Goal: Find specific page/section: Find specific page/section

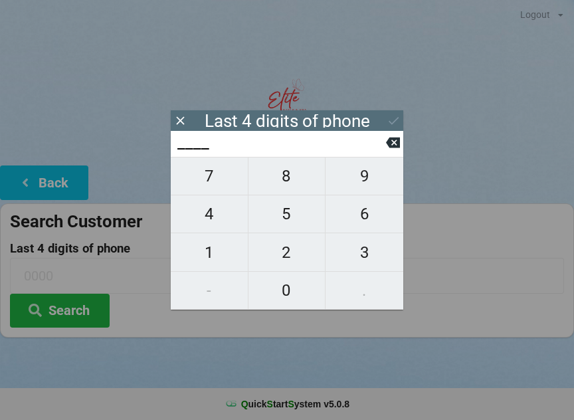
click at [361, 219] on span "6" at bounding box center [364, 214] width 78 height 28
type input "6___"
click at [218, 219] on span "4" at bounding box center [209, 214] width 77 height 28
type input "64__"
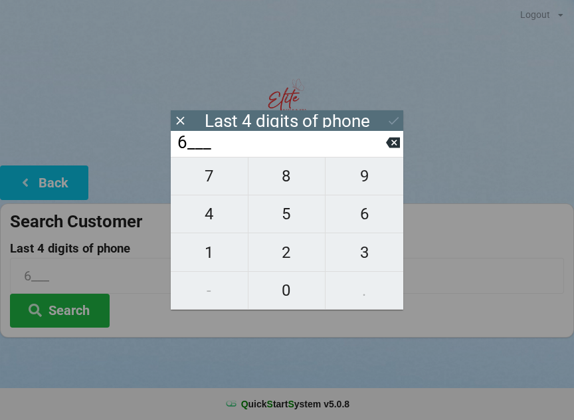
type input "64__"
click at [211, 215] on span "4" at bounding box center [209, 214] width 77 height 28
type input "644_"
click at [364, 256] on span "3" at bounding box center [364, 252] width 78 height 28
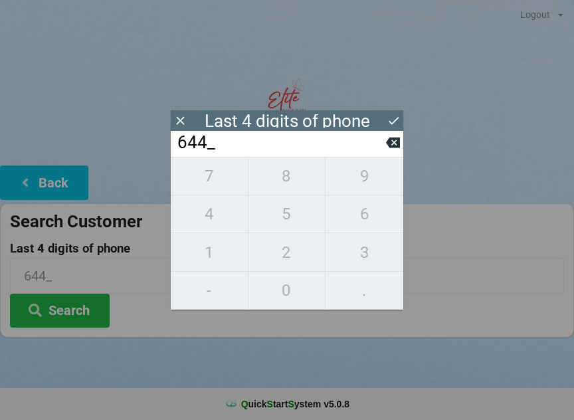
type input "6443"
click at [392, 144] on icon at bounding box center [393, 142] width 14 height 11
click at [365, 256] on span "3" at bounding box center [364, 252] width 78 height 28
type input "6443"
click at [389, 118] on icon at bounding box center [394, 121] width 14 height 14
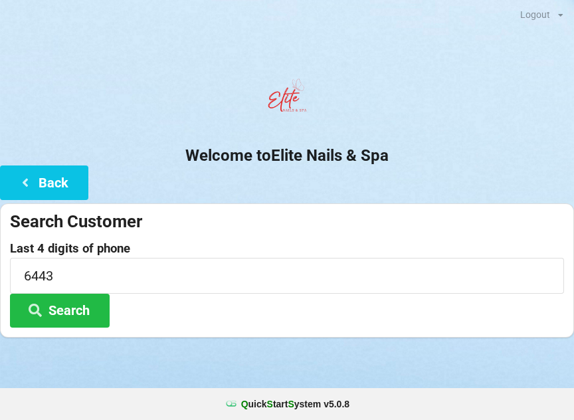
click at [67, 311] on button "Search" at bounding box center [60, 311] width 100 height 34
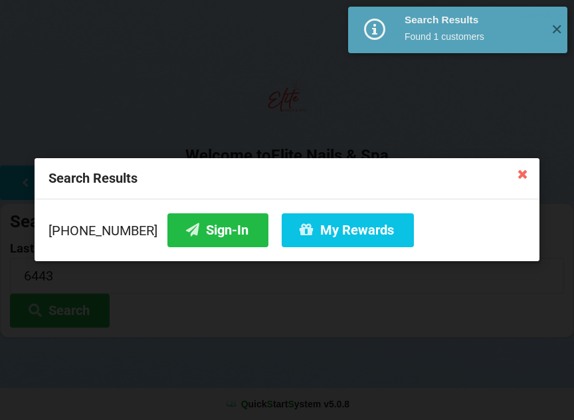
click at [187, 236] on button "Sign-In" at bounding box center [217, 230] width 101 height 34
